Goal: Transaction & Acquisition: Book appointment/travel/reservation

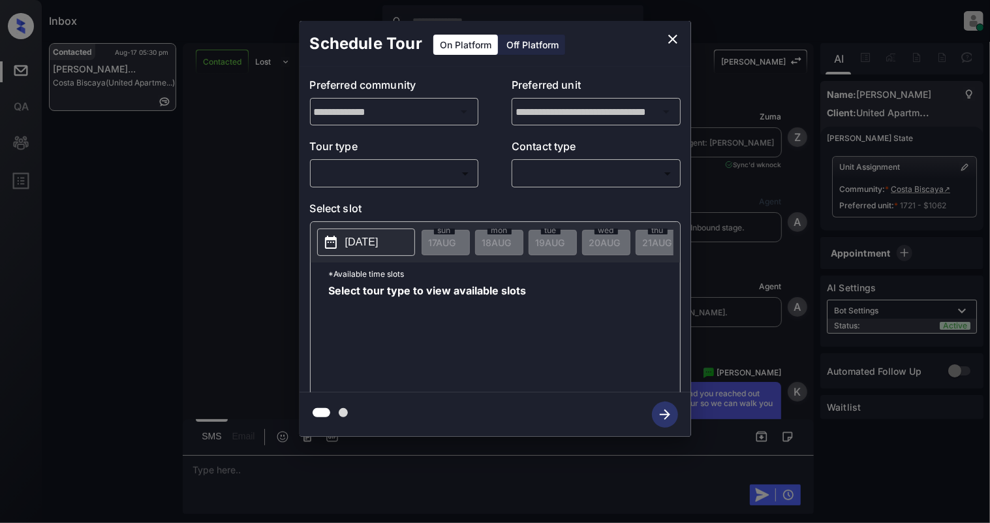
scroll to position [1626, 0]
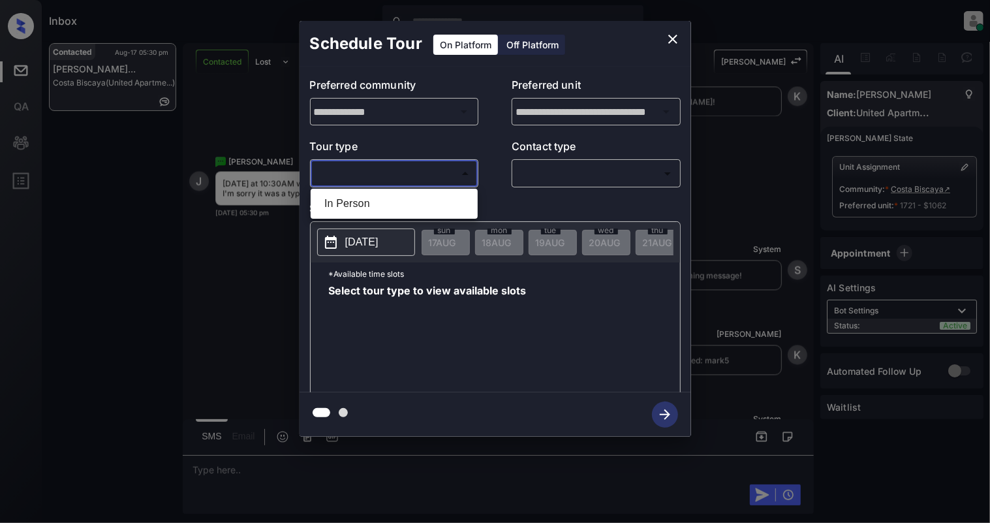
click at [394, 168] on body "Inbox Cynthia Montañez Online Set yourself offline Set yourself on break Profil…" at bounding box center [495, 261] width 990 height 523
click at [376, 202] on li "In Person" at bounding box center [394, 203] width 161 height 23
type input "********"
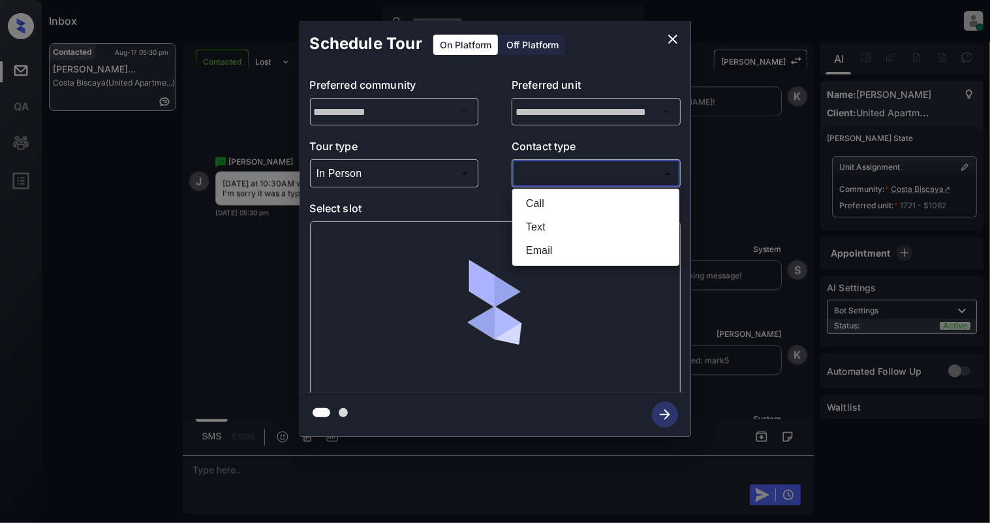
click at [602, 173] on body "Inbox Cynthia Montañez Online Set yourself offline Set yourself on break Profil…" at bounding box center [495, 261] width 990 height 523
click at [569, 220] on li "Text" at bounding box center [595, 226] width 161 height 23
type input "****"
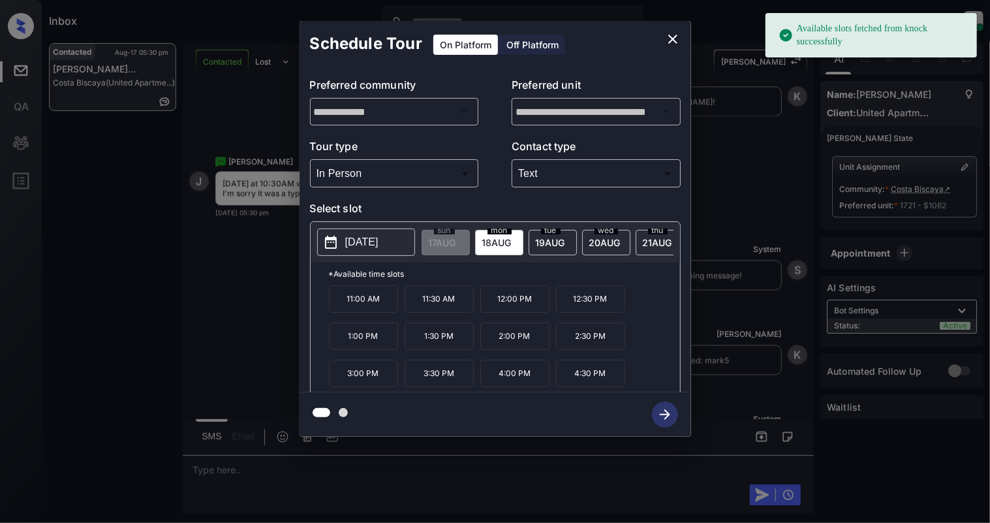
click at [354, 243] on p "2025-08-18" at bounding box center [361, 242] width 33 height 16
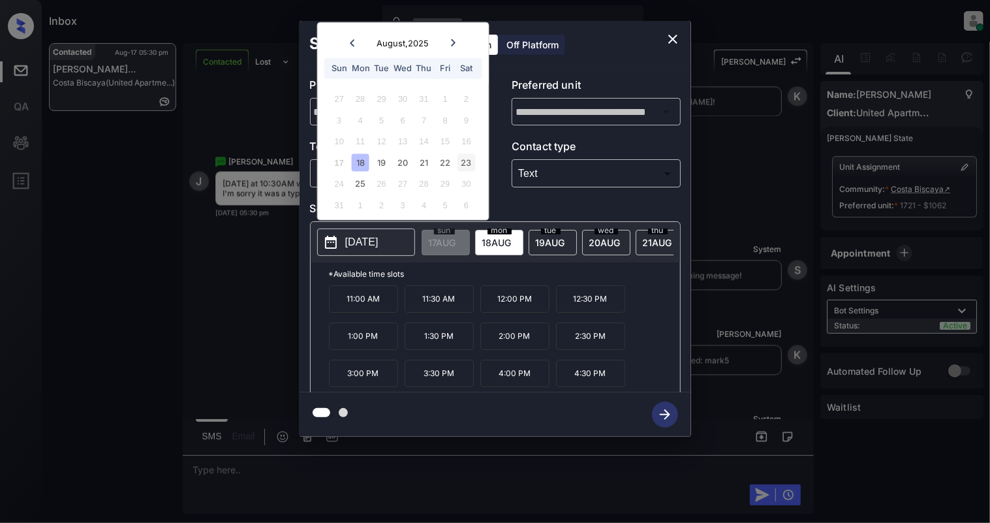
click at [468, 155] on div "23" at bounding box center [466, 162] width 18 height 18
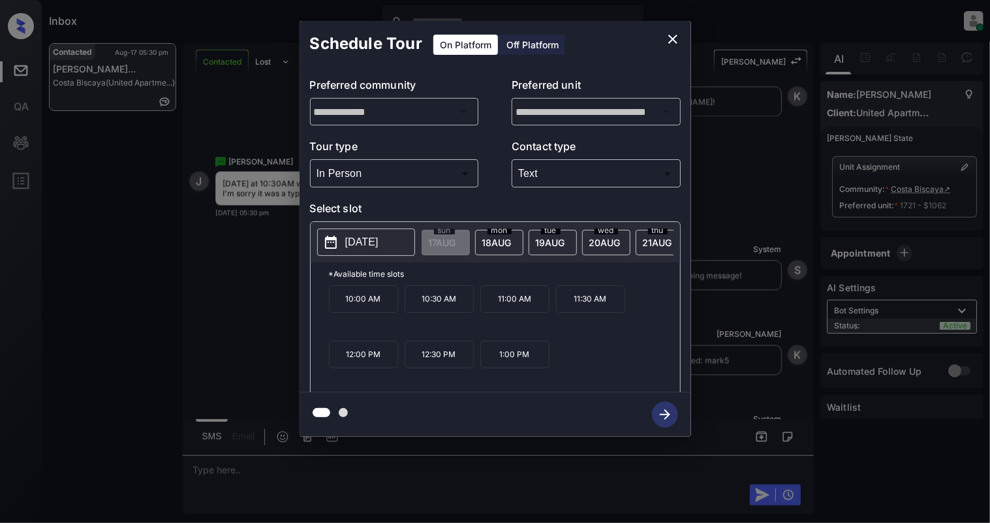
click at [442, 313] on p "10:30 AM" at bounding box center [439, 298] width 69 height 27
click at [660, 413] on icon "button" at bounding box center [665, 414] width 26 height 26
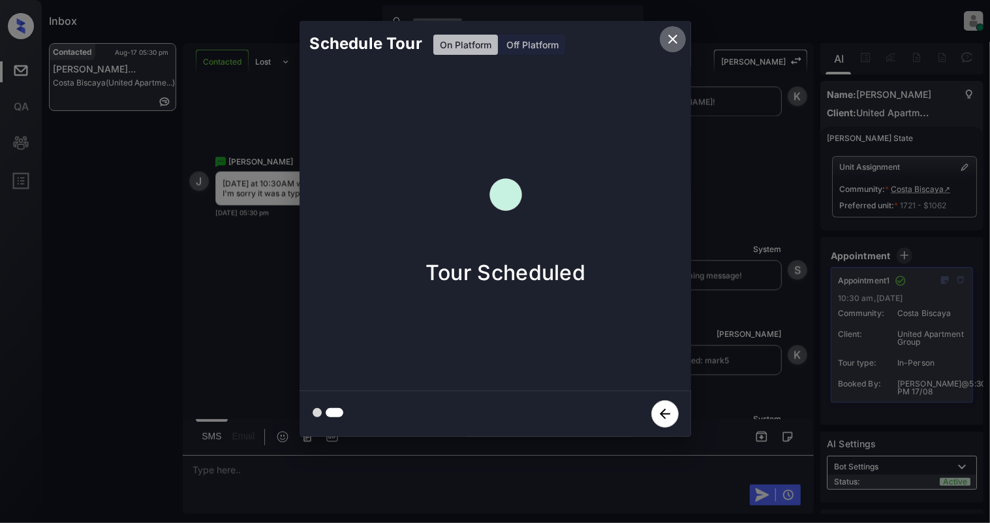
click at [677, 37] on icon "close" at bounding box center [673, 39] width 16 height 16
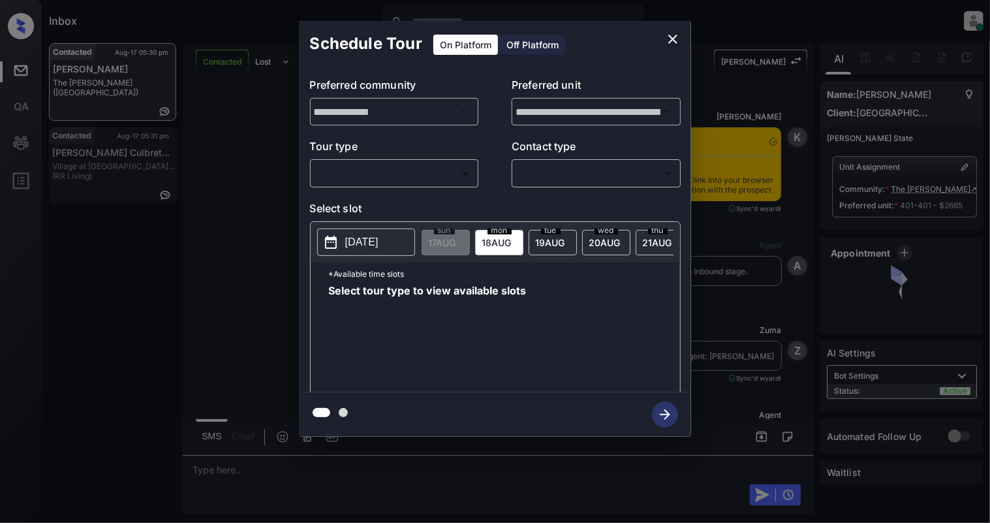
scroll to position [482, 0]
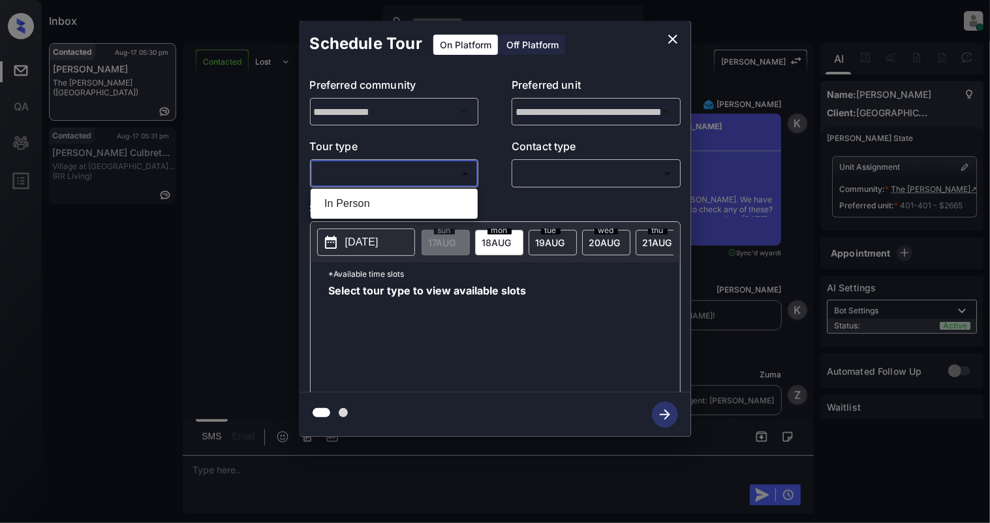
click at [414, 176] on body "Inbox Cynthia Montañez Online Set yourself offline Set yourself on break Profil…" at bounding box center [495, 261] width 990 height 523
drag, startPoint x: 410, startPoint y: 207, endPoint x: 530, endPoint y: 184, distance: 122.3
click at [416, 206] on li "In Person" at bounding box center [394, 203] width 161 height 23
type input "********"
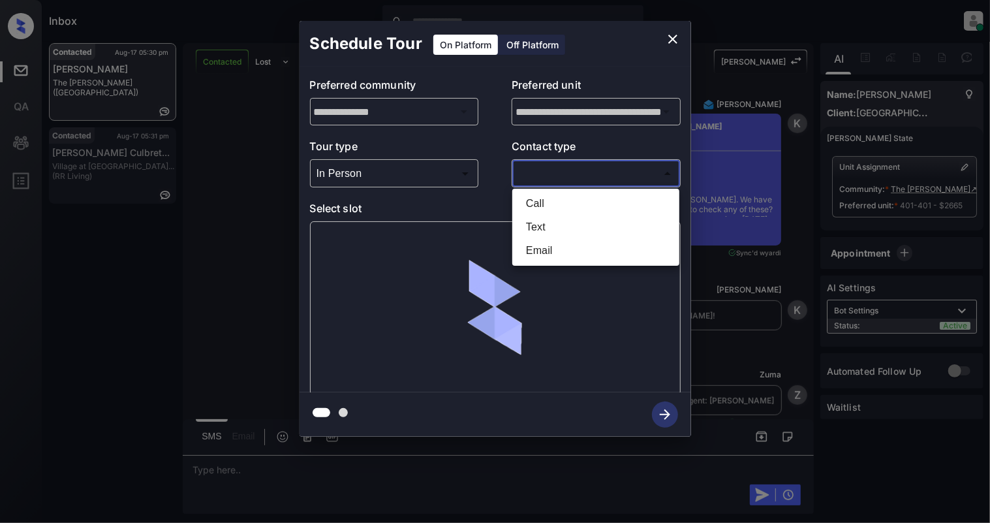
click at [547, 173] on body "Inbox Cynthia Montañez Online Set yourself offline Set yourself on break Profil…" at bounding box center [495, 261] width 990 height 523
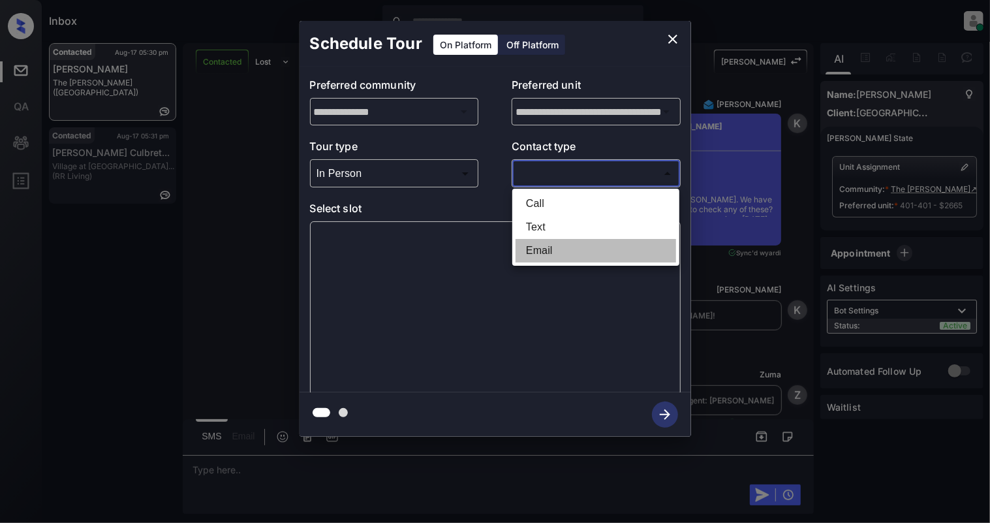
click at [542, 254] on li "Email" at bounding box center [595, 250] width 161 height 23
type input "*****"
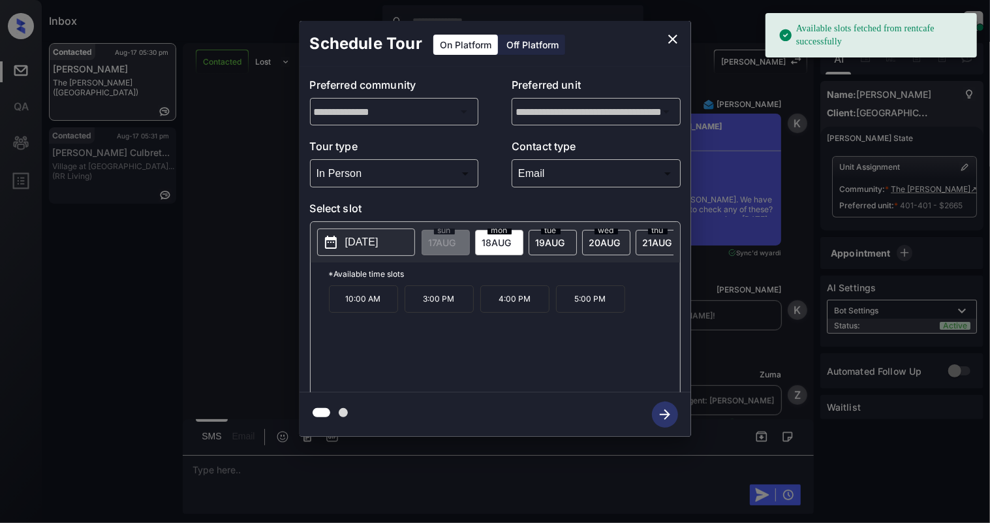
click at [358, 313] on p "10:00 AM" at bounding box center [363, 298] width 69 height 27
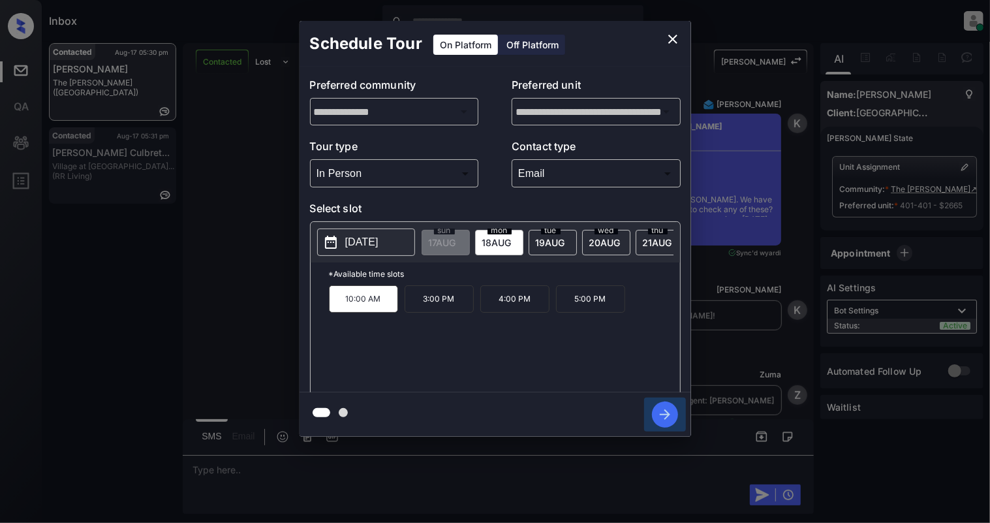
click at [661, 411] on icon "button" at bounding box center [665, 414] width 26 height 26
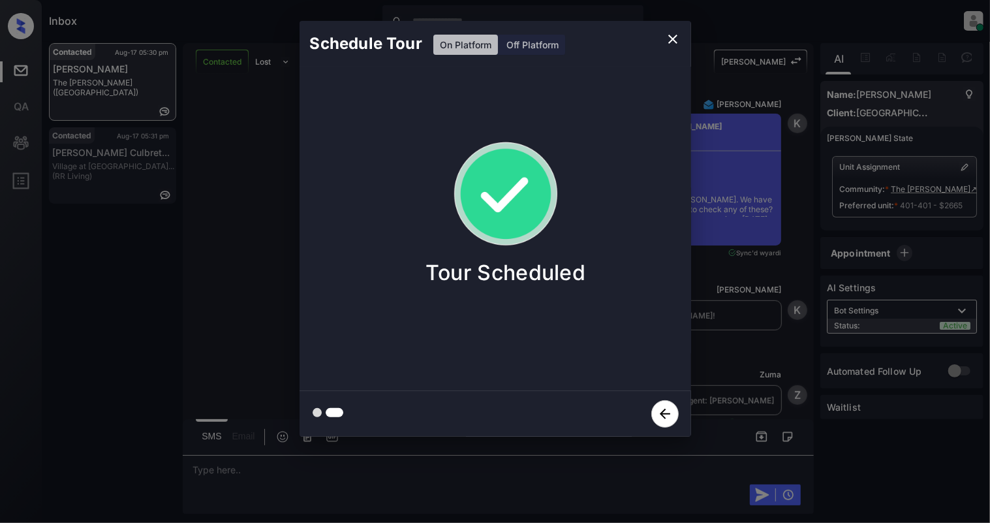
click at [669, 40] on icon "close" at bounding box center [673, 39] width 16 height 16
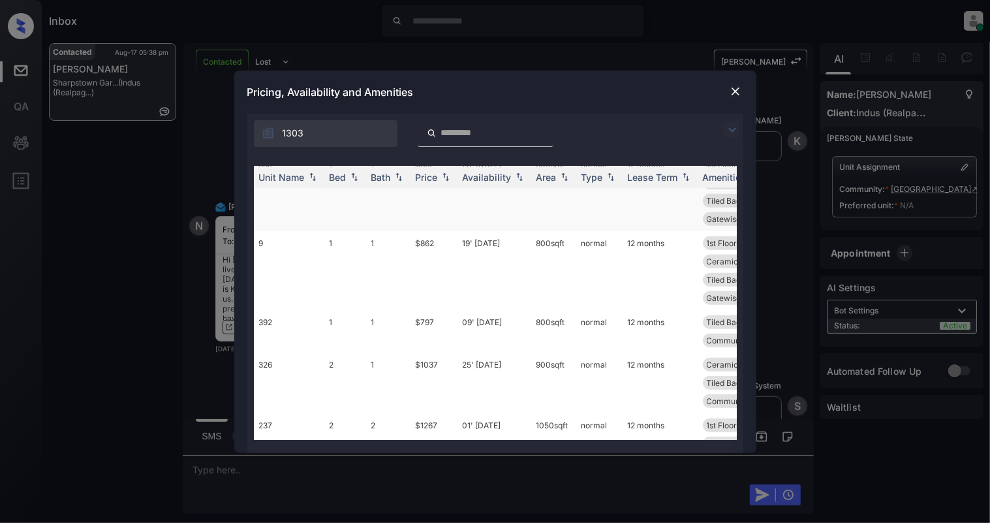
scroll to position [435, 0]
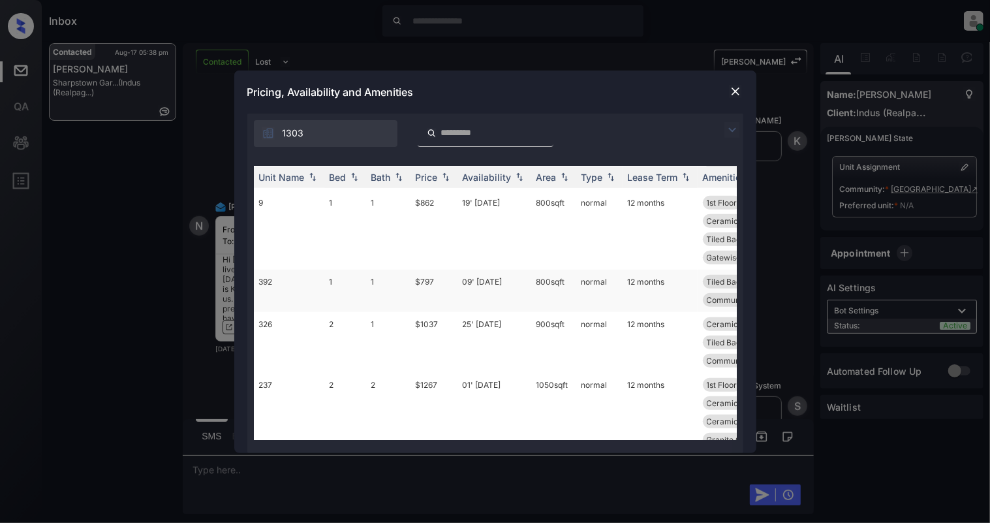
click at [343, 282] on td "1" at bounding box center [345, 290] width 42 height 42
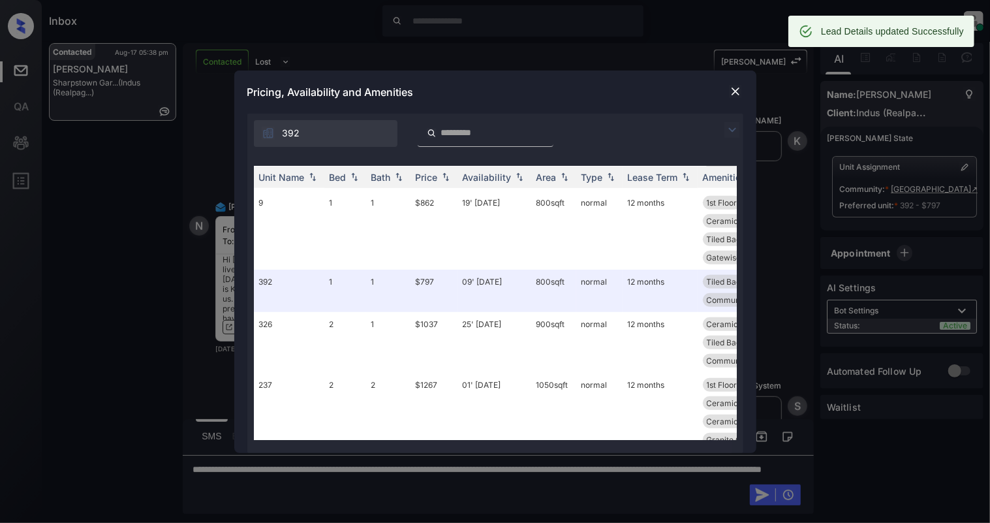
click at [729, 89] on img at bounding box center [735, 91] width 13 height 13
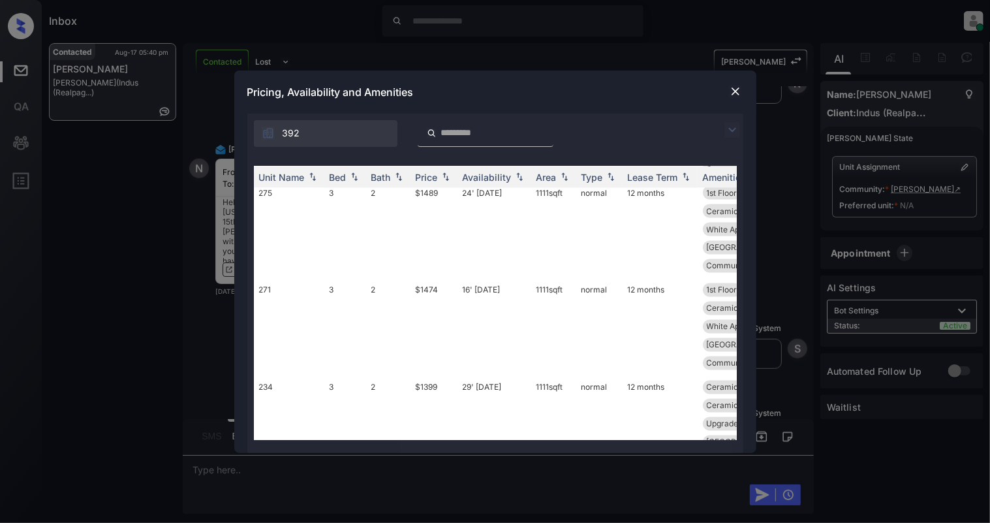
scroll to position [1407, 0]
click at [348, 177] on img at bounding box center [354, 176] width 13 height 9
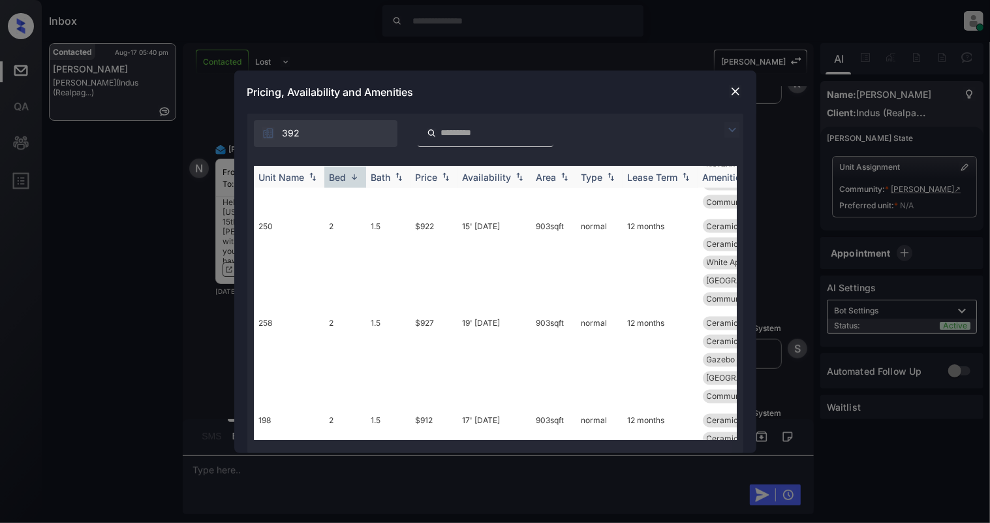
click at [356, 180] on img at bounding box center [354, 177] width 13 height 10
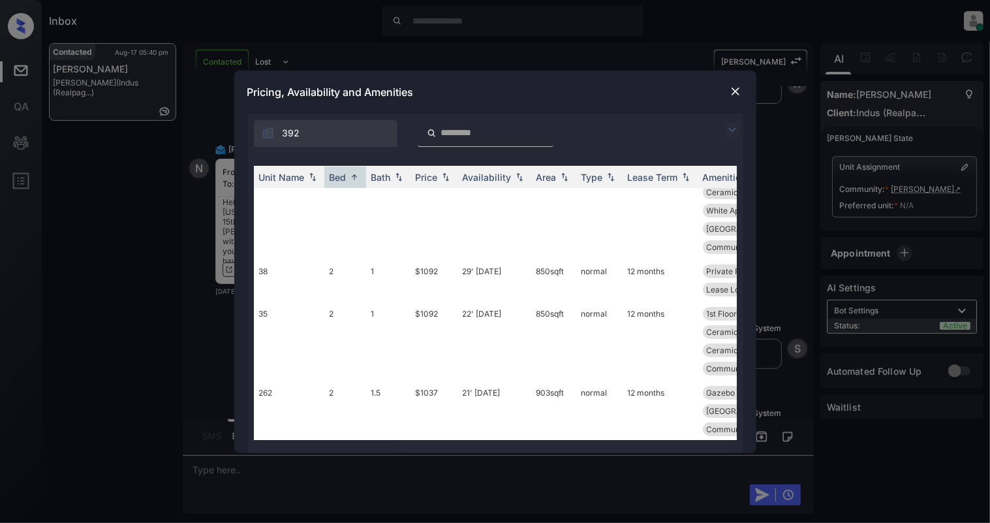
scroll to position [0, 0]
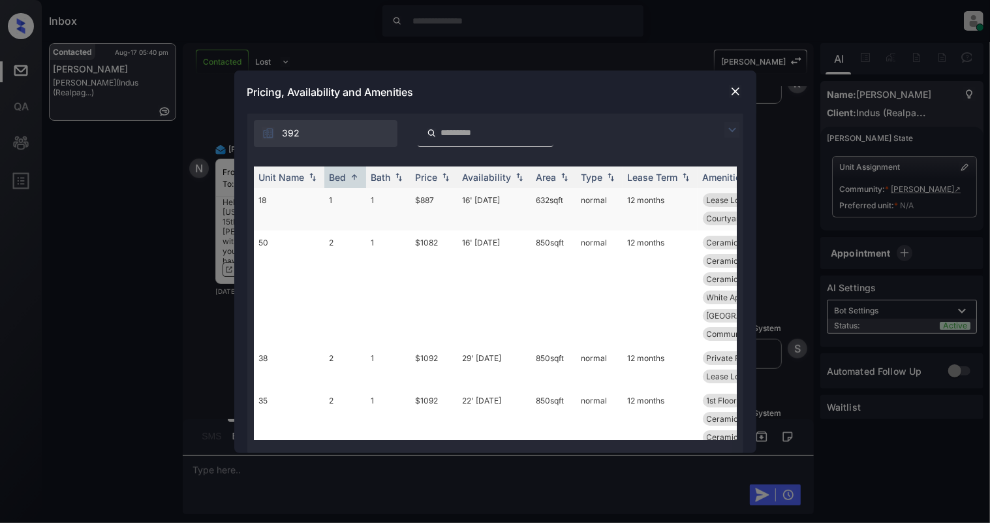
click at [650, 206] on td "12 months" at bounding box center [659, 209] width 75 height 42
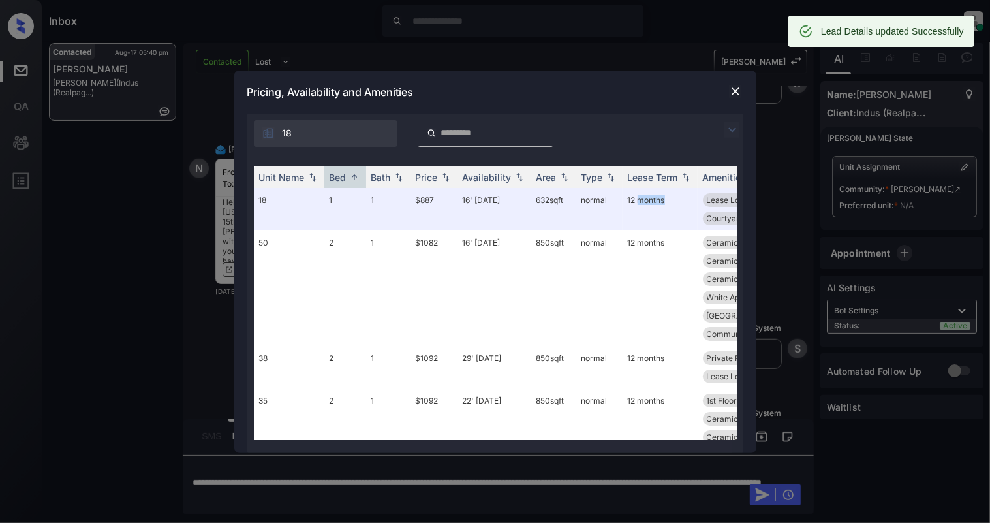
click at [731, 89] on img at bounding box center [735, 91] width 13 height 13
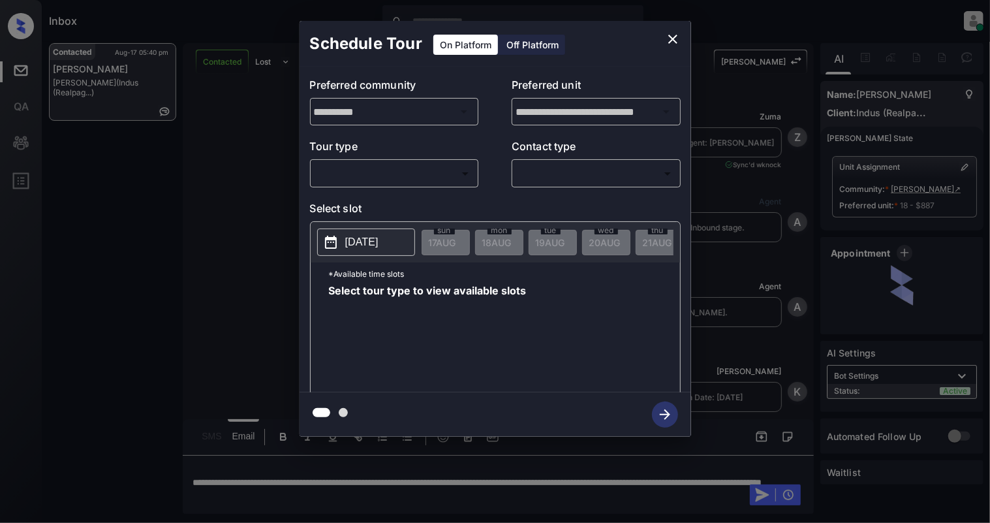
scroll to position [579, 0]
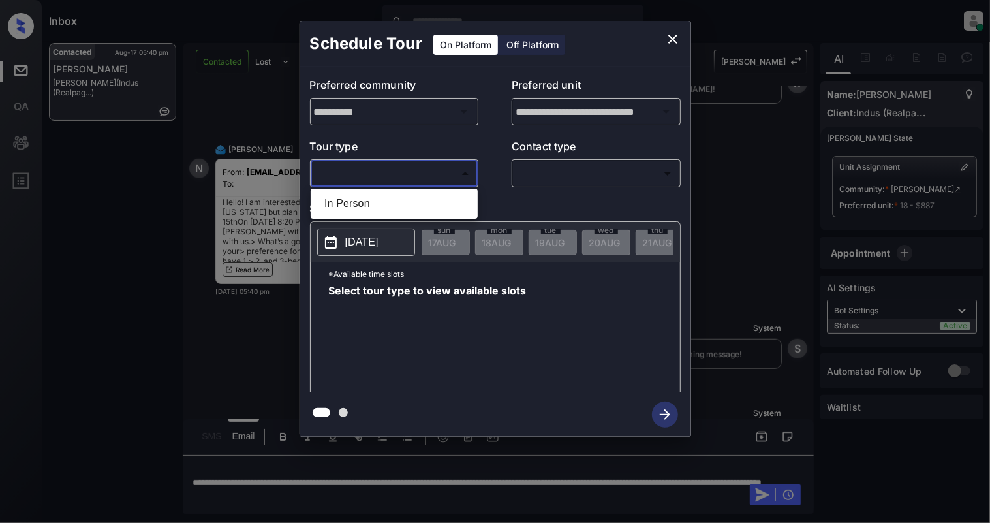
click at [434, 175] on body "Inbox Cynthia Montañez Online Set yourself offline Set yourself on break Profil…" at bounding box center [495, 261] width 990 height 523
click at [669, 40] on div at bounding box center [495, 261] width 990 height 523
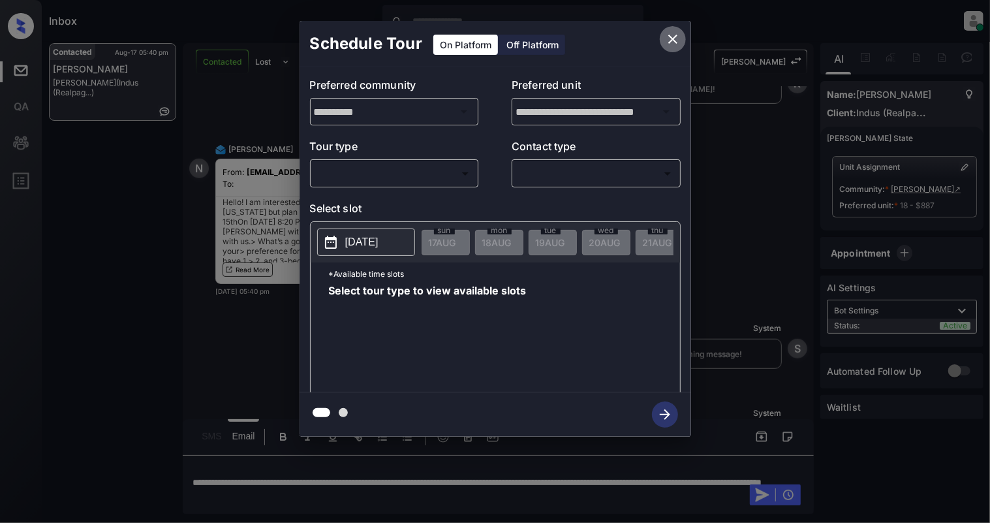
click at [669, 40] on icon "close" at bounding box center [673, 39] width 16 height 16
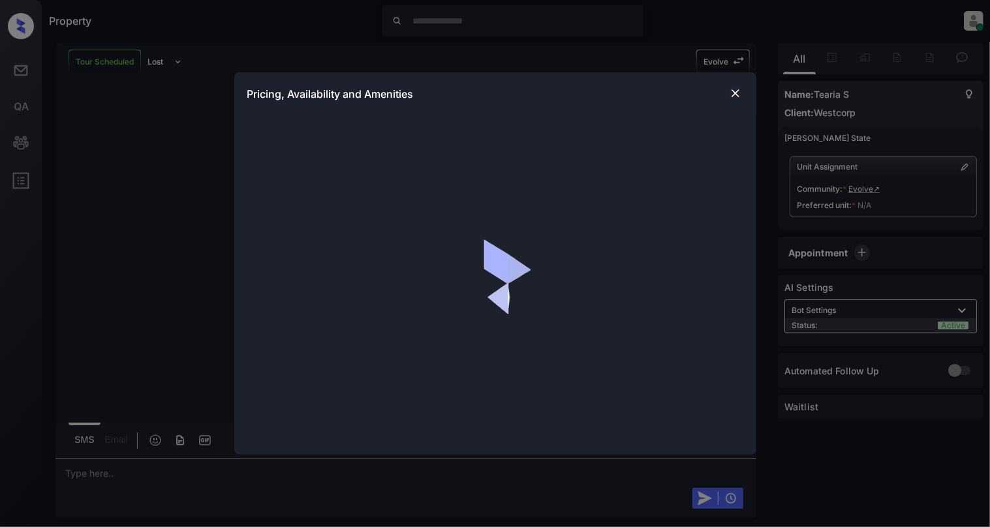
scroll to position [1710, 0]
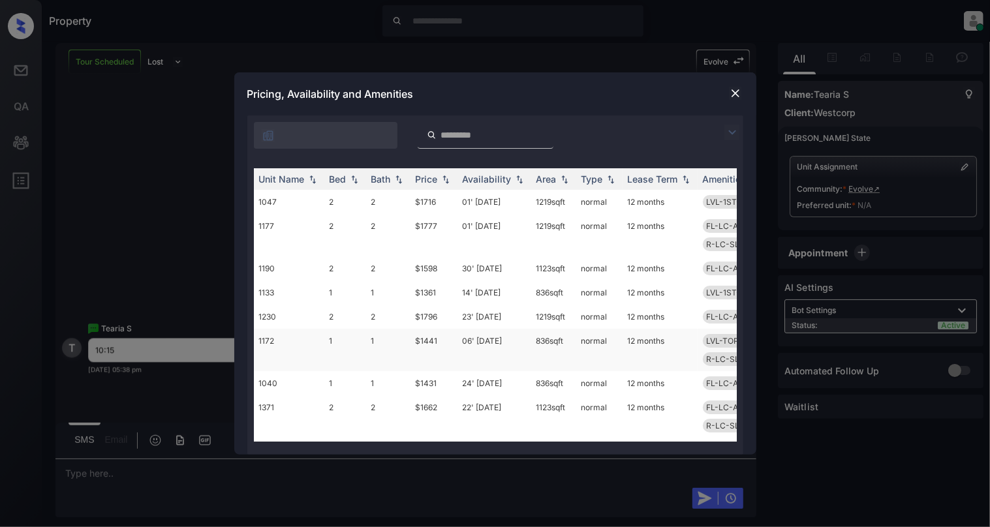
click at [287, 345] on td "1172" at bounding box center [289, 350] width 70 height 42
click at [287, 343] on td "1172" at bounding box center [289, 350] width 70 height 42
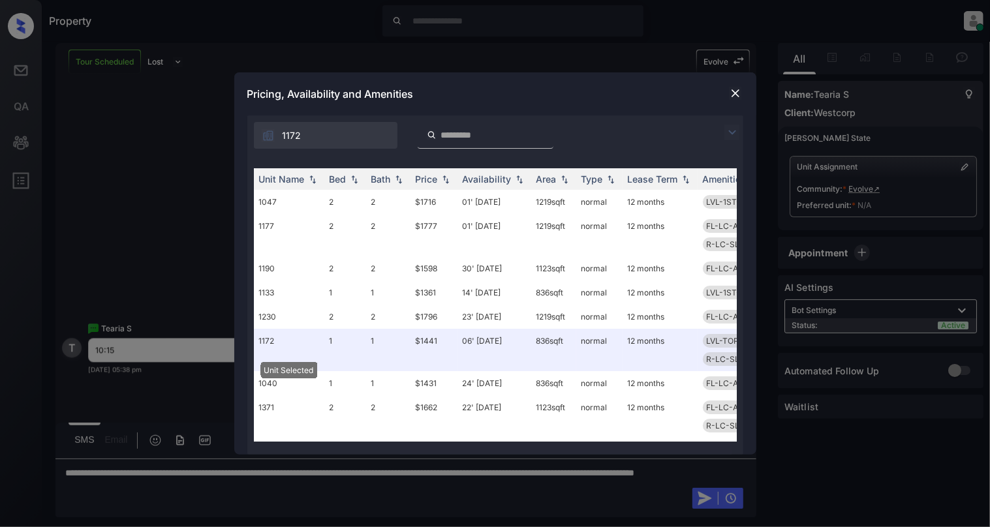
click at [737, 89] on img at bounding box center [735, 93] width 13 height 13
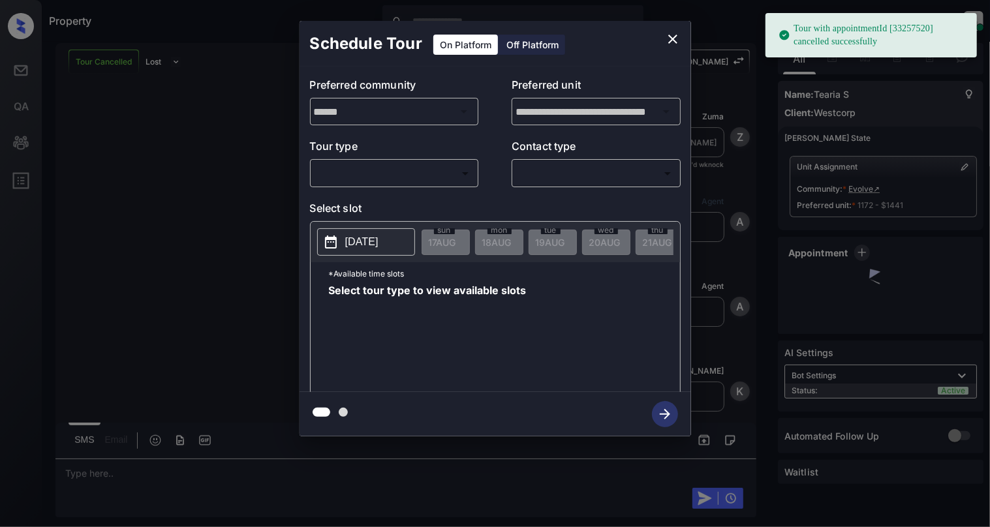
scroll to position [3621, 0]
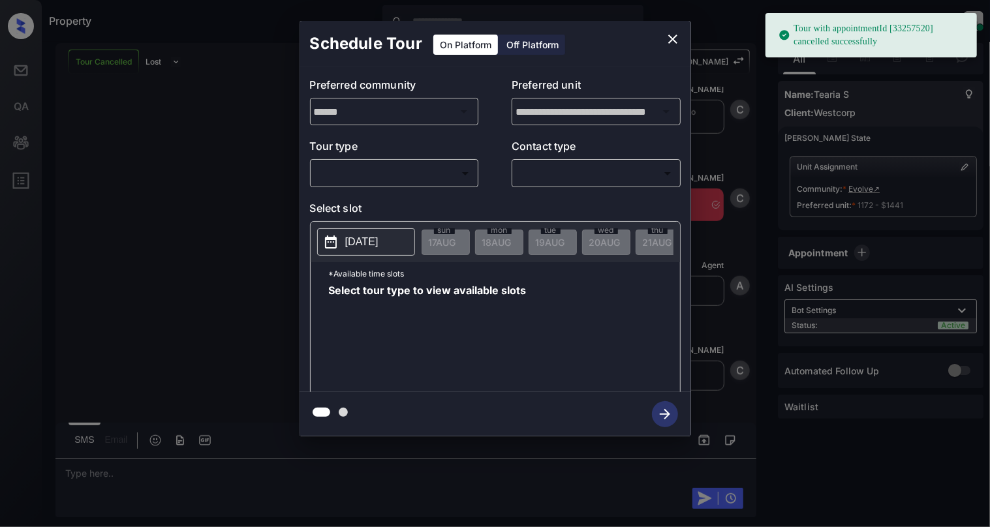
click at [376, 183] on div "​ ​" at bounding box center [394, 173] width 169 height 28
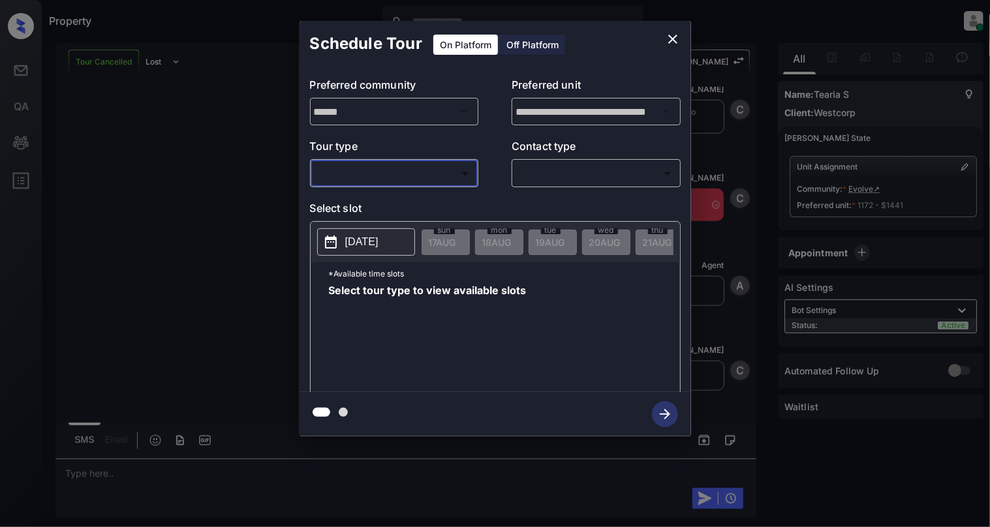
click at [350, 170] on body "Tour with appointmentId [33257520] cancelled successfully Property Cynthia Mont…" at bounding box center [495, 263] width 990 height 527
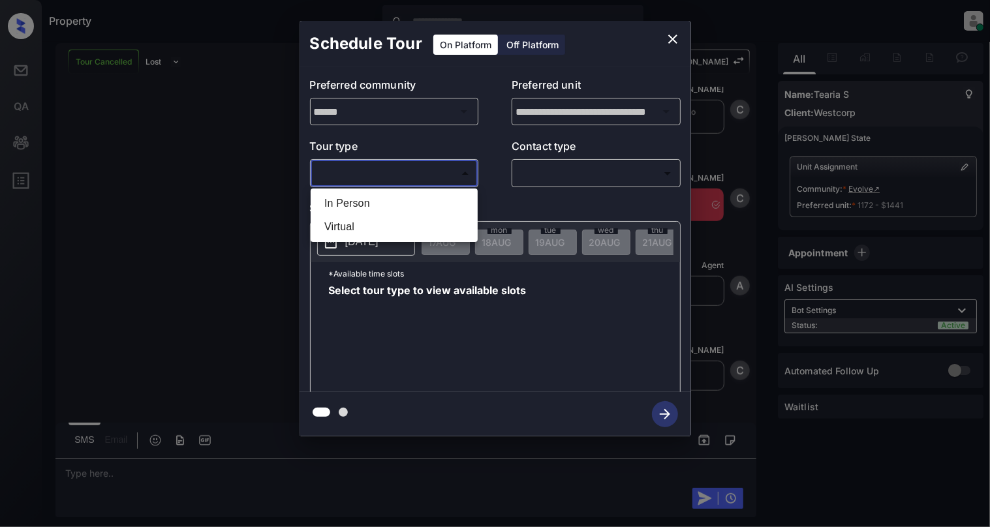
click at [337, 230] on li "Virtual" at bounding box center [394, 226] width 161 height 23
type input "*******"
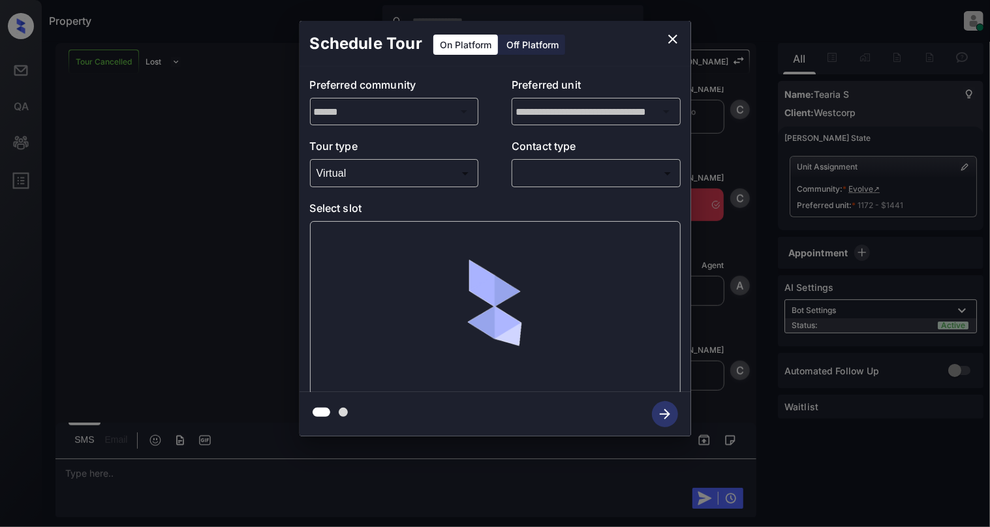
drag, startPoint x: 624, startPoint y: 154, endPoint x: 624, endPoint y: 168, distance: 13.7
click at [624, 166] on div "Contact type ​ ​" at bounding box center [596, 162] width 169 height 49
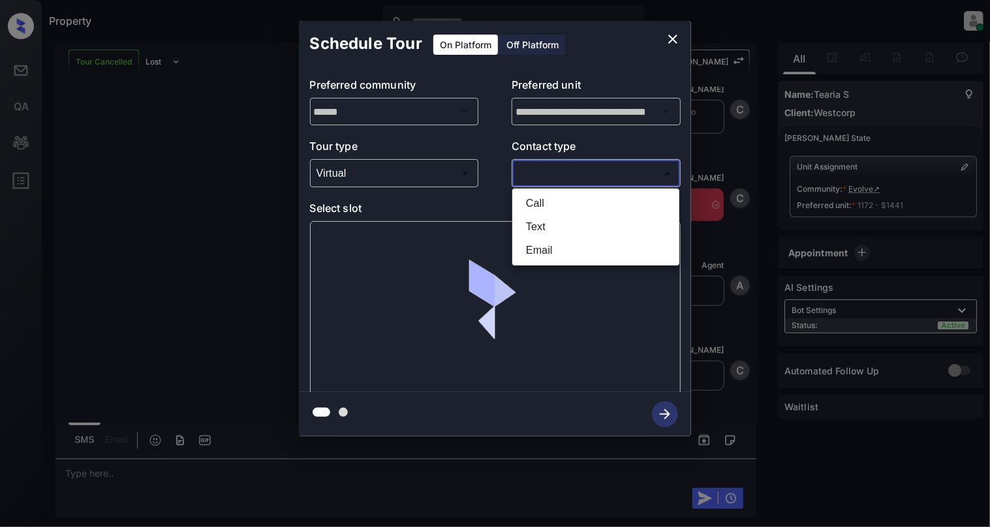
click at [624, 168] on body "Property [PERSON_NAME] Online Set yourself offline Set yourself on break Profil…" at bounding box center [495, 263] width 990 height 527
click at [548, 226] on li "Text" at bounding box center [595, 226] width 161 height 23
type input "****"
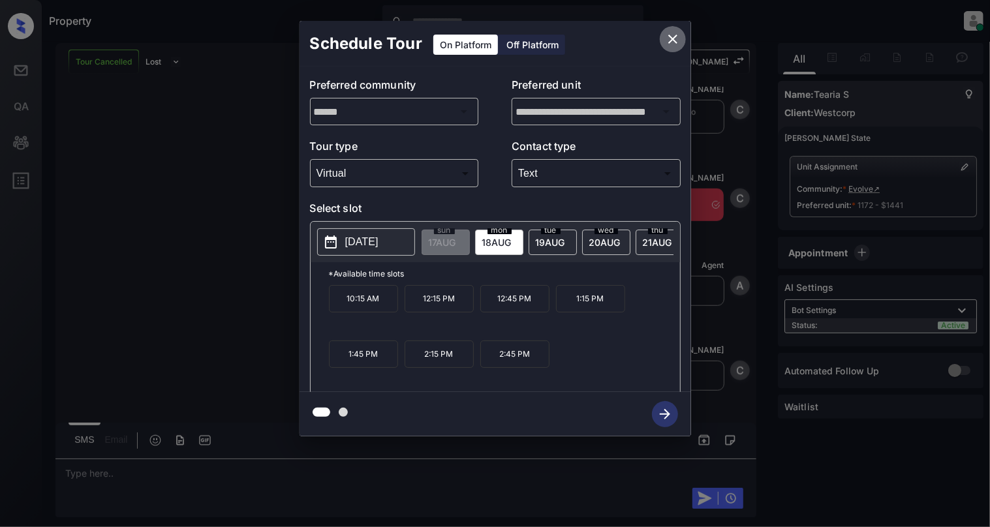
click at [669, 35] on icon "close" at bounding box center [672, 39] width 9 height 9
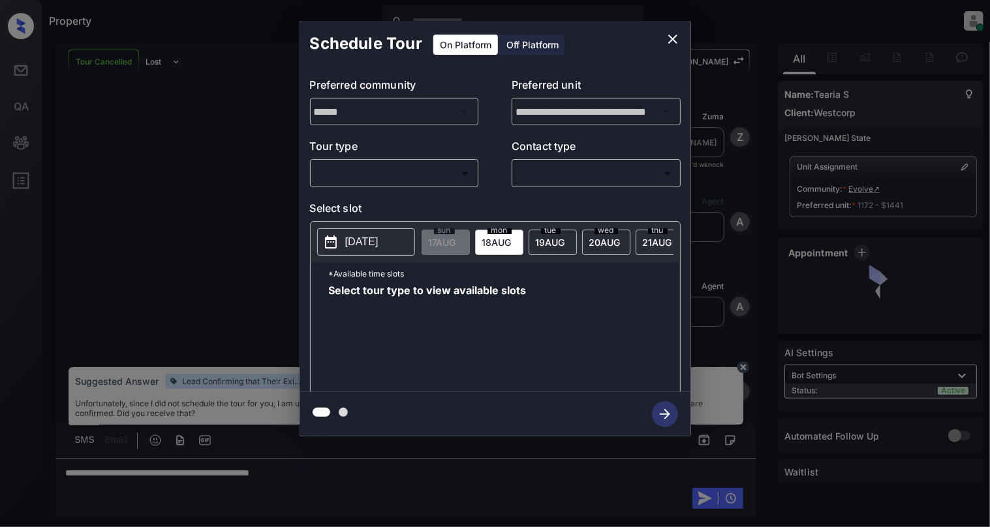
scroll to position [3099, 0]
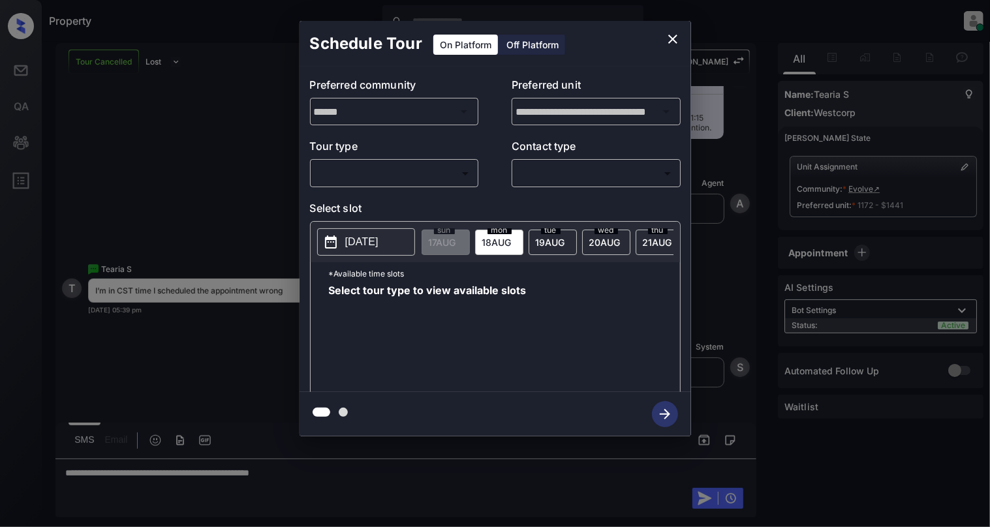
click at [384, 173] on body "Property [PERSON_NAME] Online Set yourself offline Set yourself on break Profil…" at bounding box center [495, 263] width 990 height 527
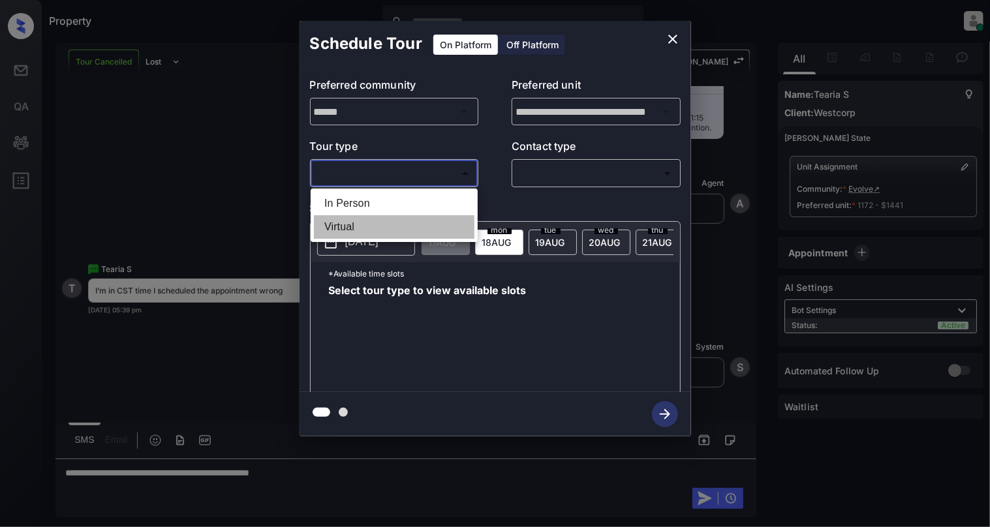
click at [352, 225] on li "Virtual" at bounding box center [394, 226] width 161 height 23
type input "*******"
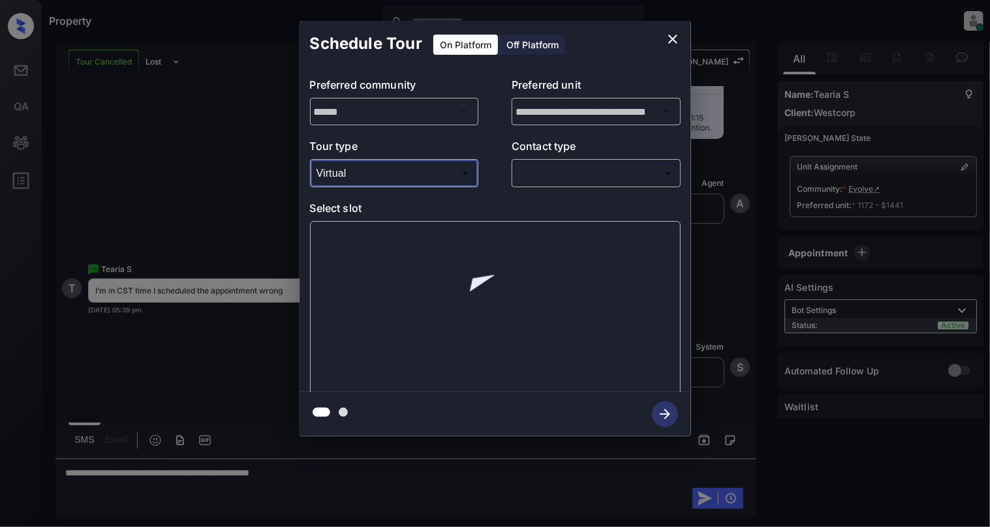
click at [568, 177] on body "Property [PERSON_NAME] Online Set yourself offline Set yourself on break Profil…" at bounding box center [495, 263] width 990 height 527
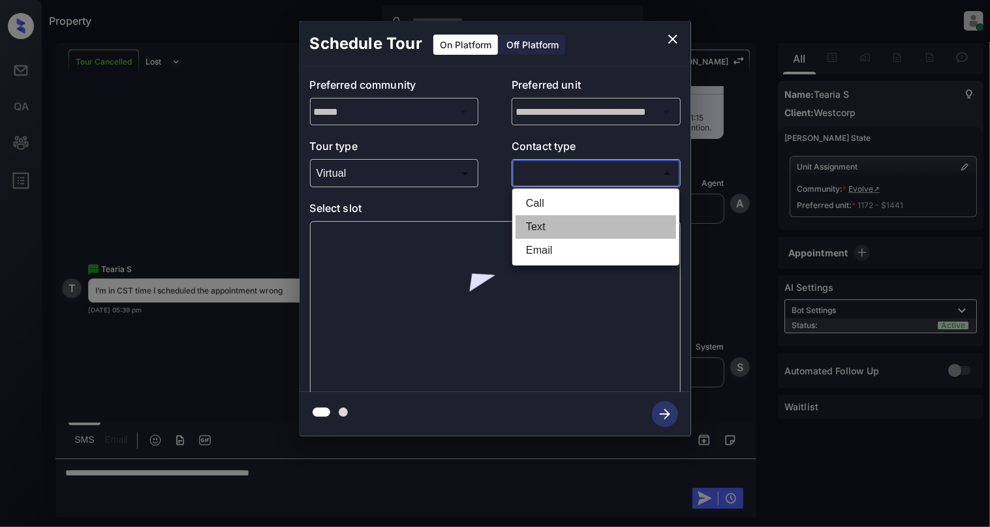
click at [539, 230] on li "Text" at bounding box center [595, 226] width 161 height 23
type input "****"
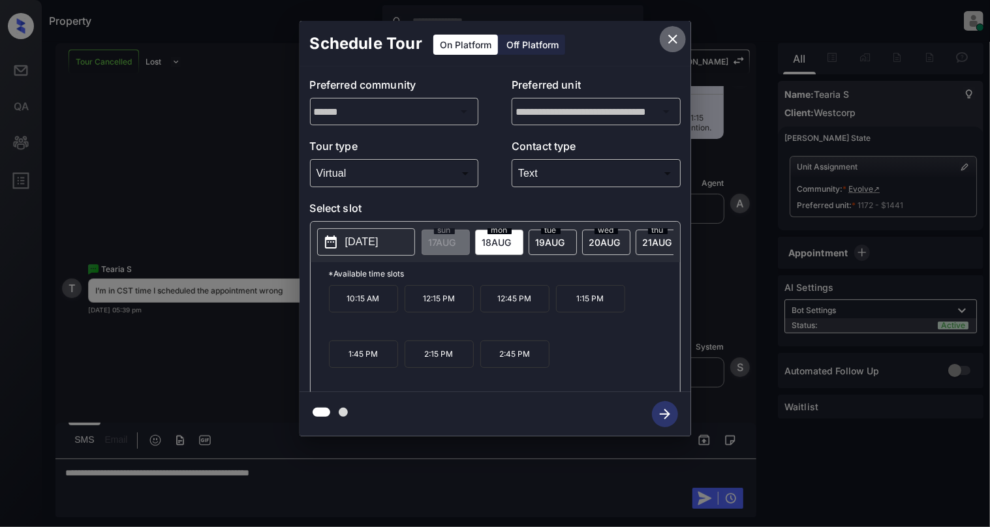
click at [671, 39] on icon "close" at bounding box center [672, 39] width 9 height 9
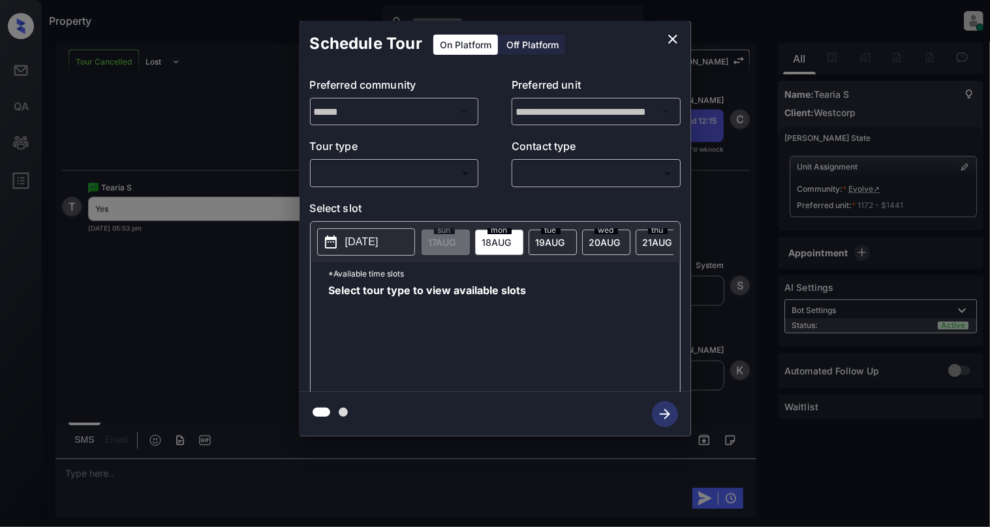
click at [367, 179] on body "Property [PERSON_NAME] Online Set yourself offline Set yourself on break Profil…" at bounding box center [495, 263] width 990 height 527
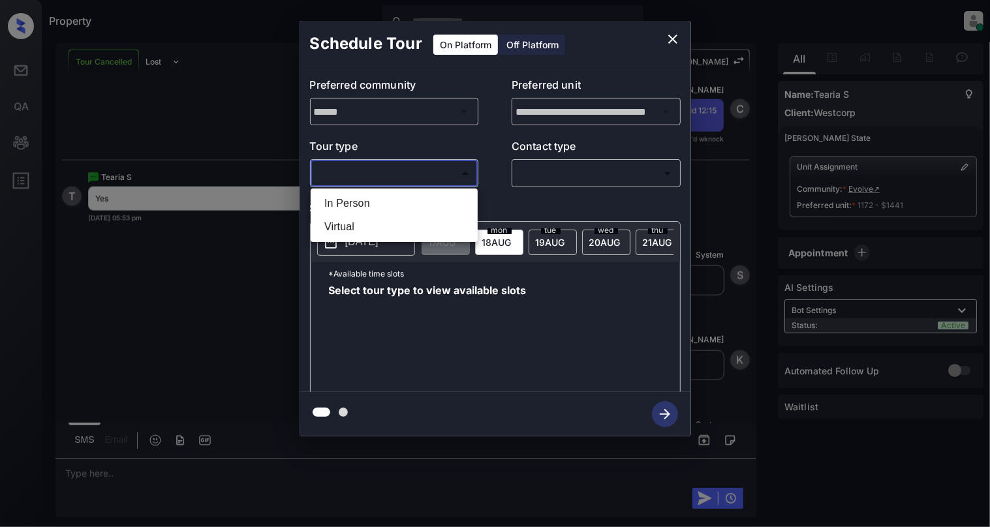
scroll to position [4300, 0]
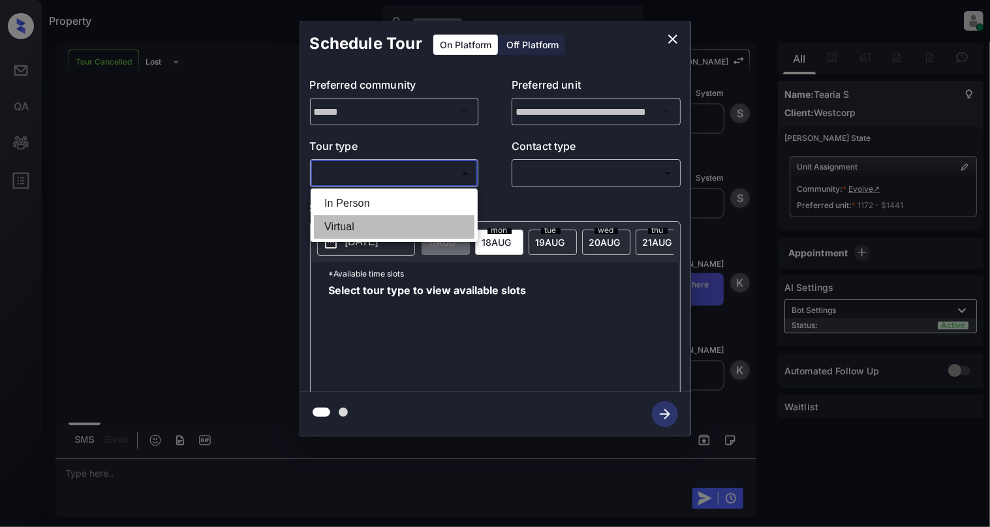
click at [353, 230] on li "Virtual" at bounding box center [394, 226] width 161 height 23
type input "*******"
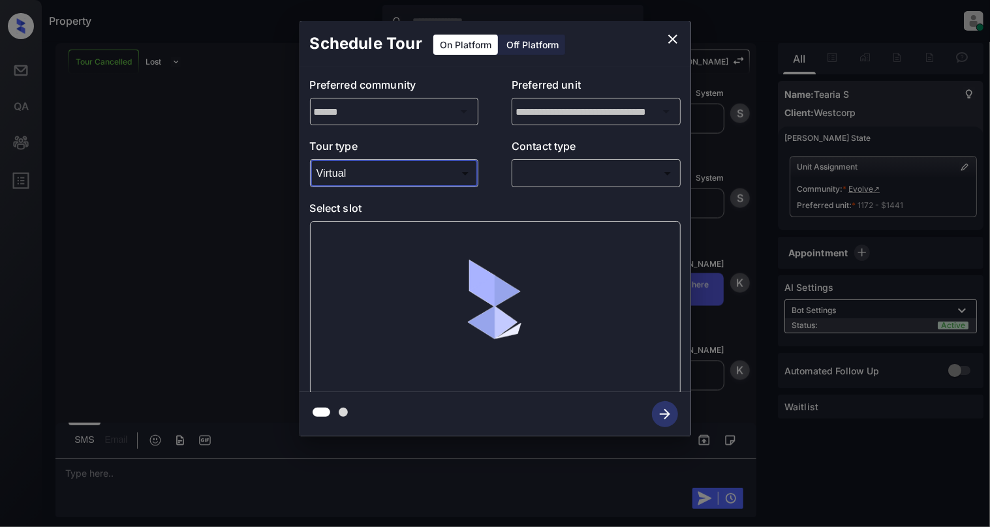
click at [580, 177] on body "Property [PERSON_NAME] Online Set yourself offline Set yourself on break Profil…" at bounding box center [495, 263] width 990 height 527
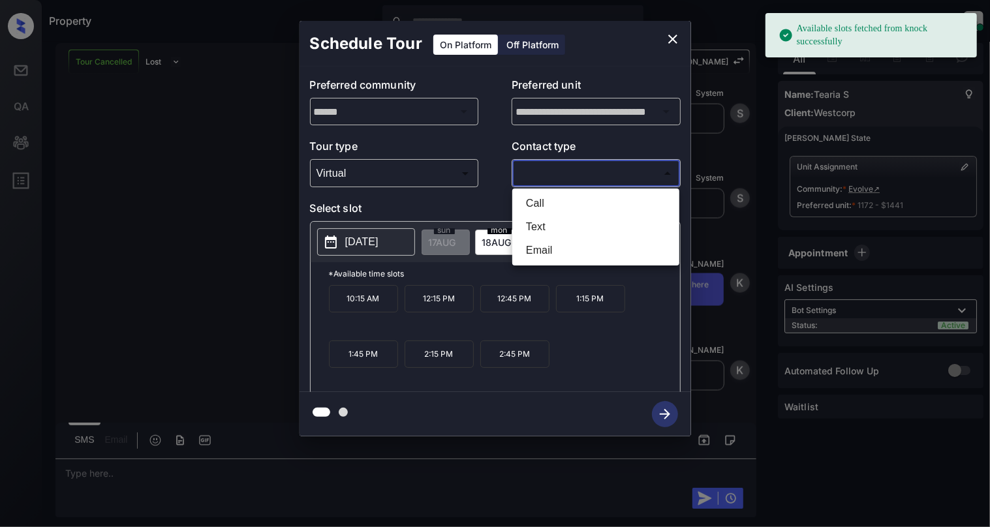
click at [672, 33] on div at bounding box center [495, 263] width 990 height 527
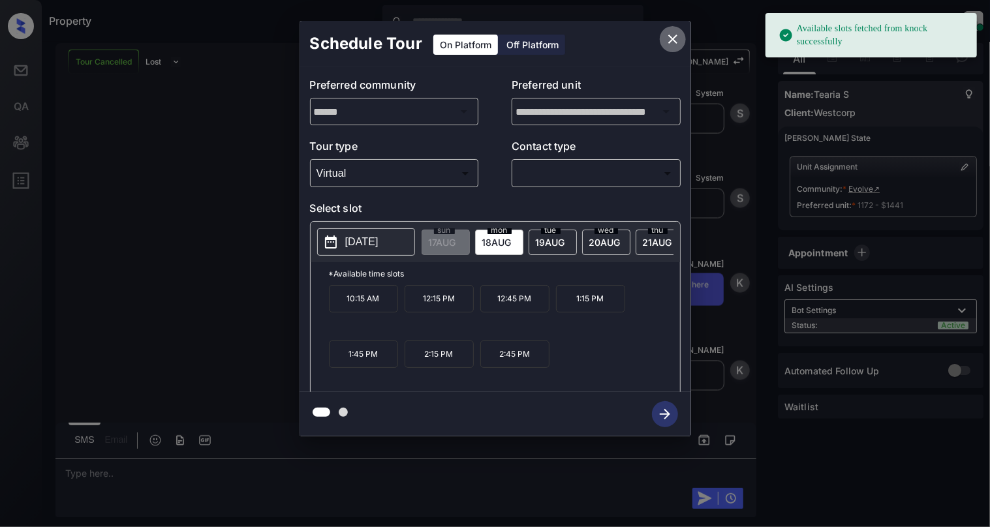
click at [669, 38] on icon "close" at bounding box center [673, 39] width 16 height 16
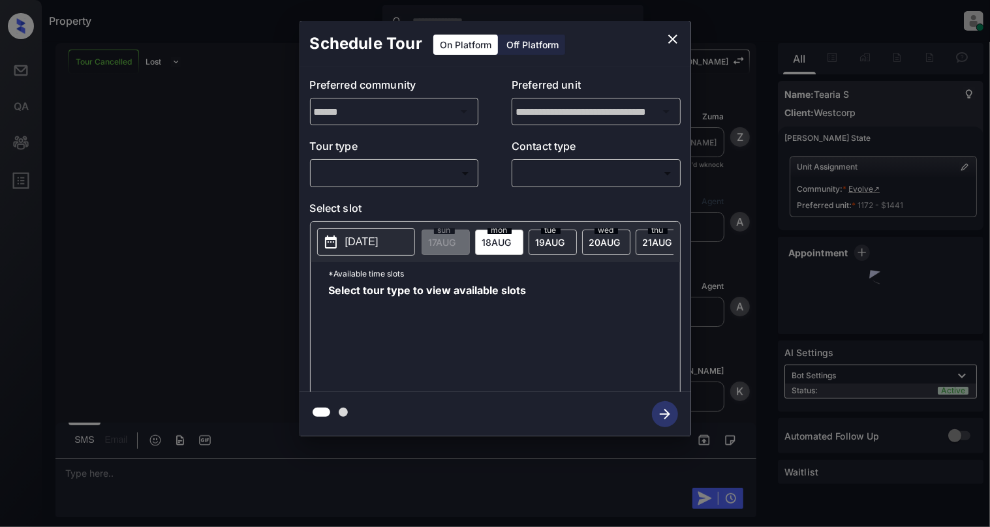
scroll to position [3952, 0]
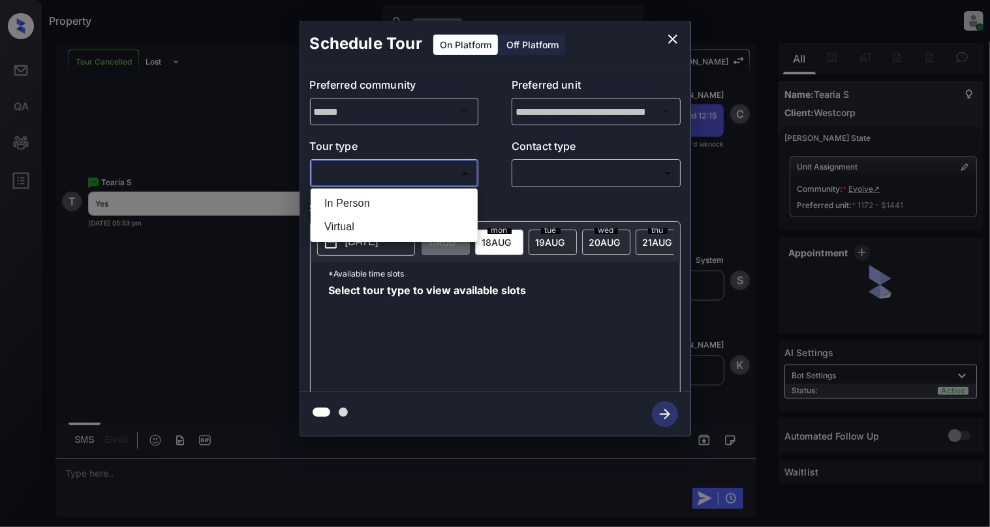
click at [416, 178] on body "Property [PERSON_NAME] Online Set yourself offline Set yourself on break Profil…" at bounding box center [495, 263] width 990 height 527
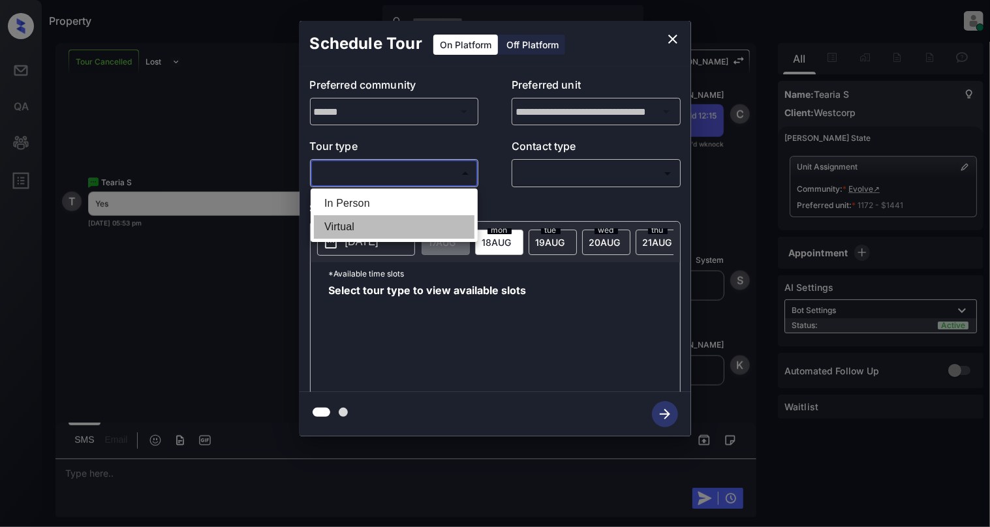
click at [371, 231] on li "Virtual" at bounding box center [394, 226] width 161 height 23
type input "*******"
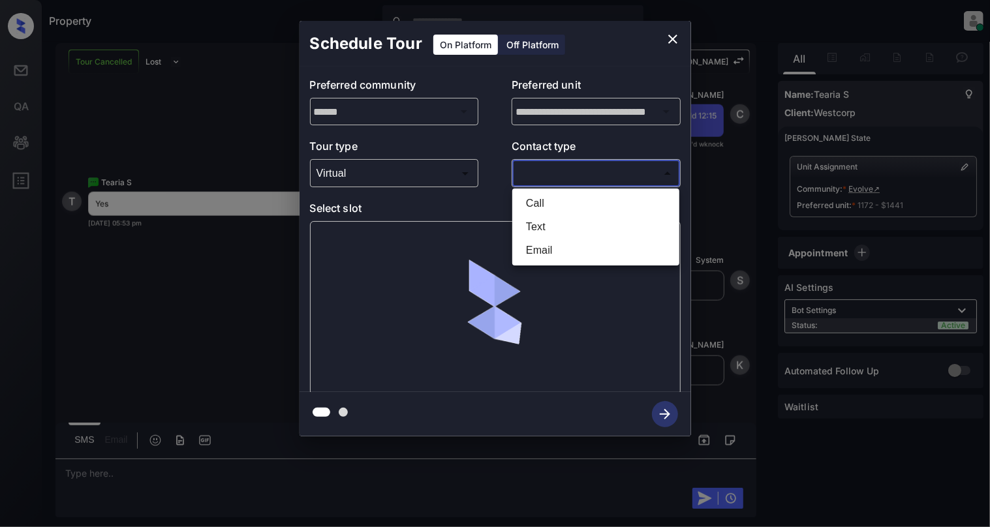
click at [564, 174] on body "Property [PERSON_NAME] Online Set yourself offline Set yourself on break Profil…" at bounding box center [495, 263] width 990 height 527
click at [528, 231] on li "Text" at bounding box center [595, 226] width 161 height 23
type input "****"
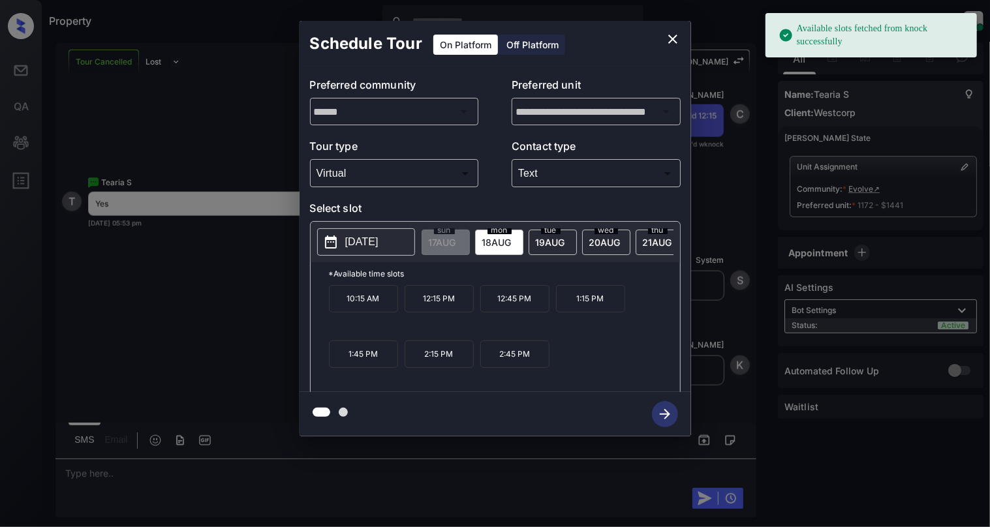
click at [371, 241] on p "[DATE]" at bounding box center [361, 242] width 33 height 16
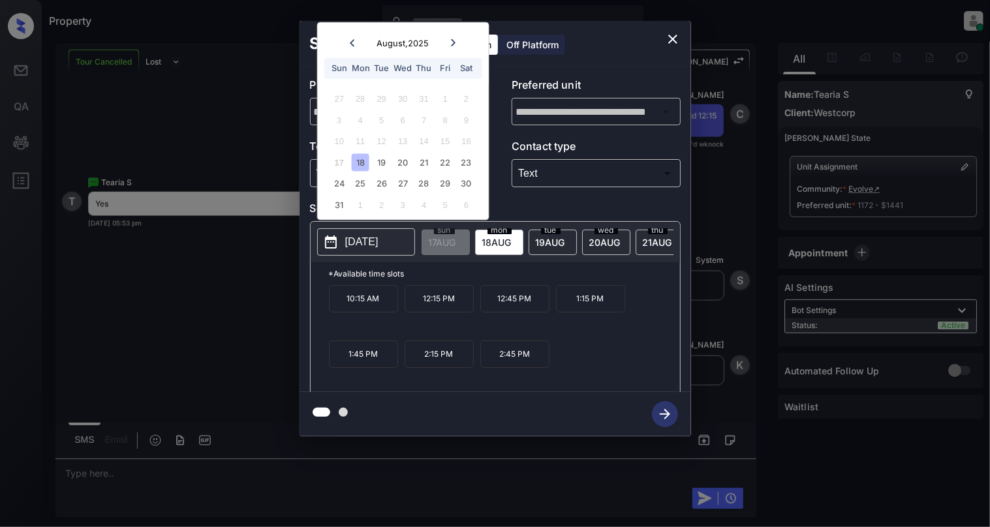
click at [462, 311] on p "12:15 PM" at bounding box center [439, 298] width 69 height 27
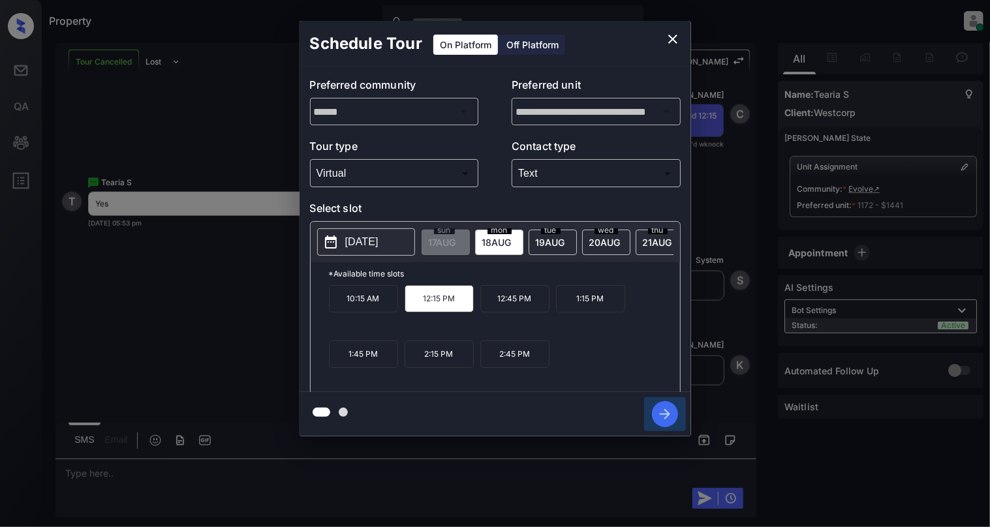
click at [671, 406] on icon "button" at bounding box center [665, 414] width 26 height 26
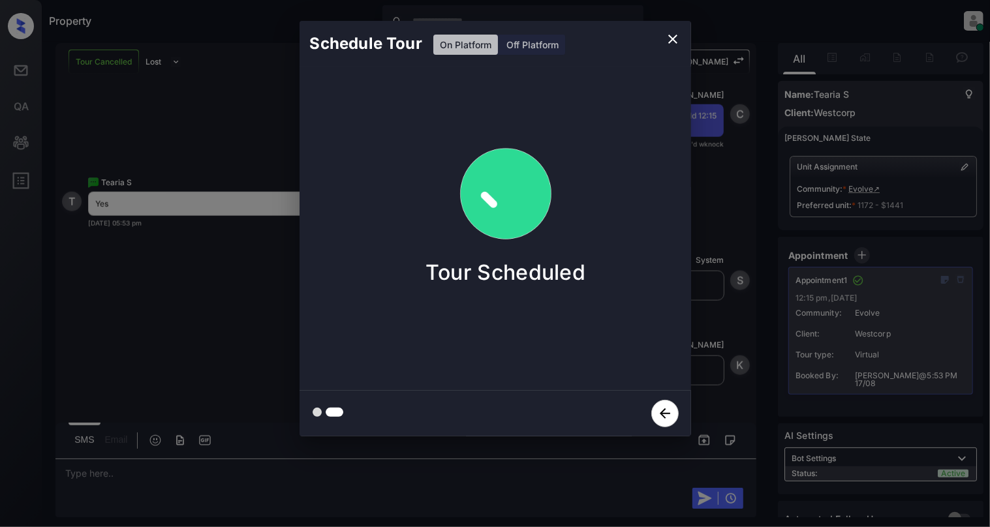
click at [672, 34] on icon "close" at bounding box center [673, 39] width 16 height 16
